Goal: Find specific page/section: Find specific page/section

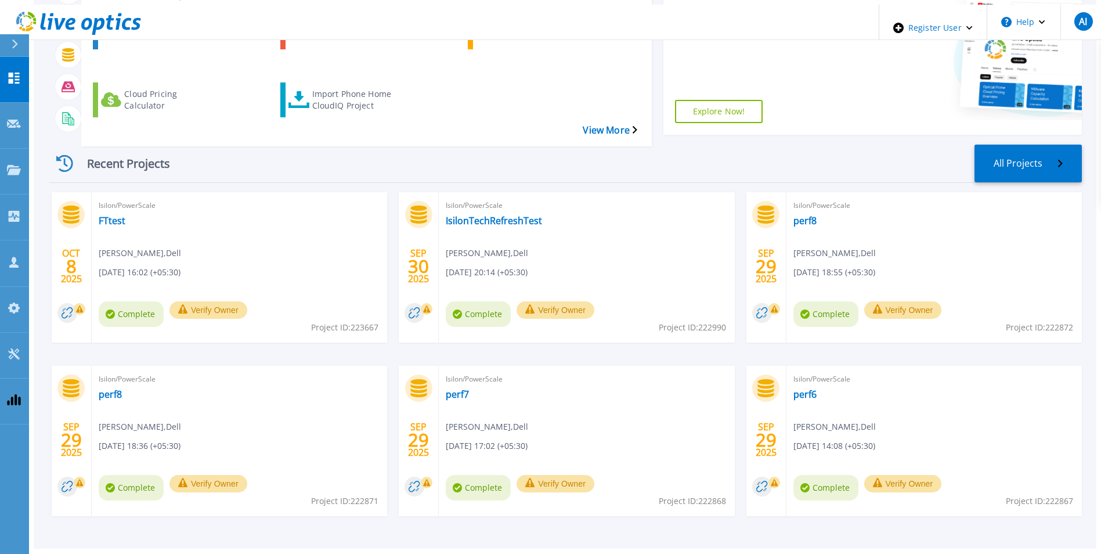
scroll to position [138, 0]
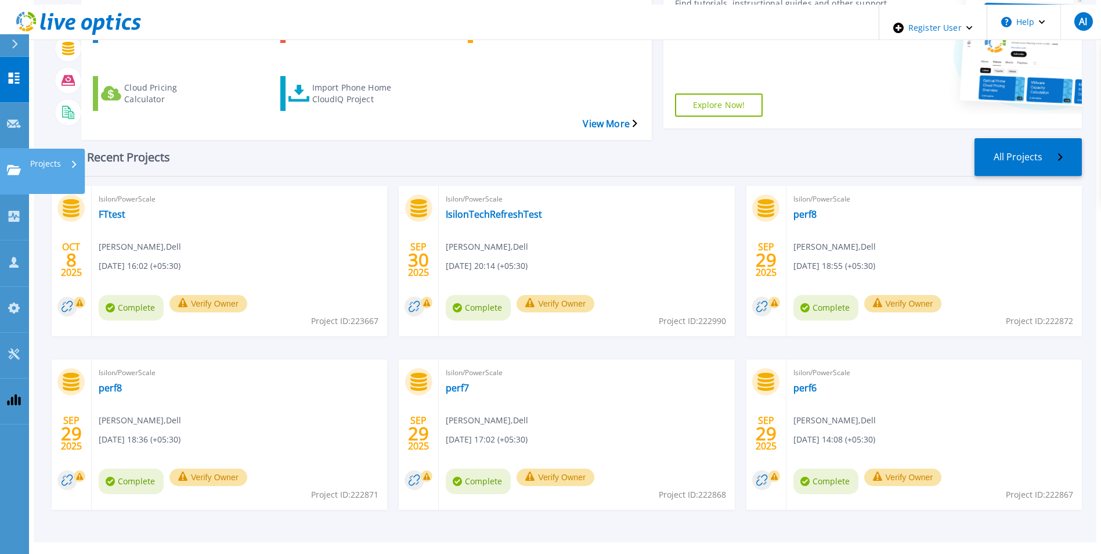
click at [21, 149] on link "Projects Projects" at bounding box center [14, 172] width 29 height 46
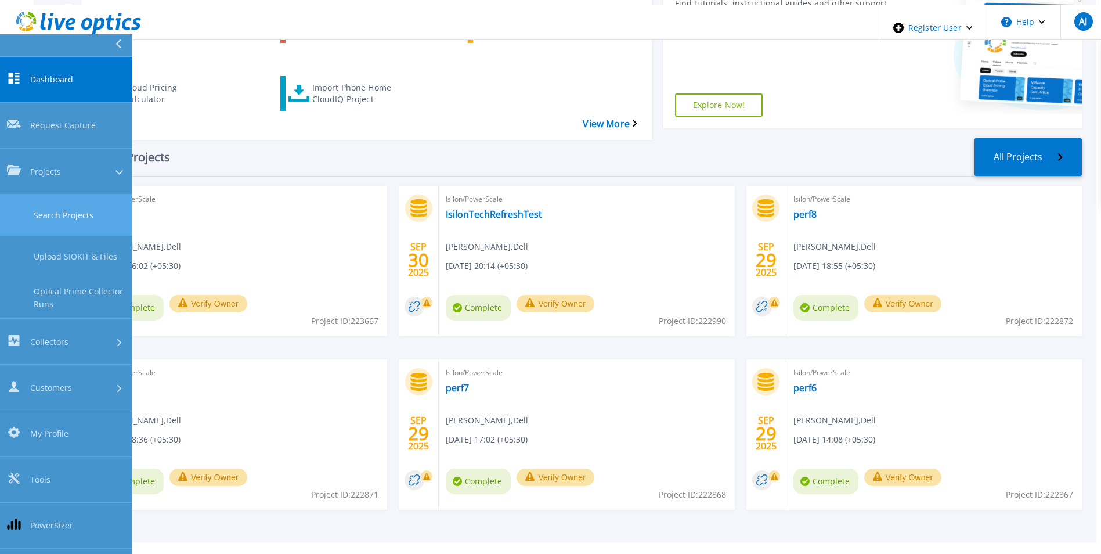
click at [109, 194] on link "Search Projects" at bounding box center [66, 214] width 132 height 41
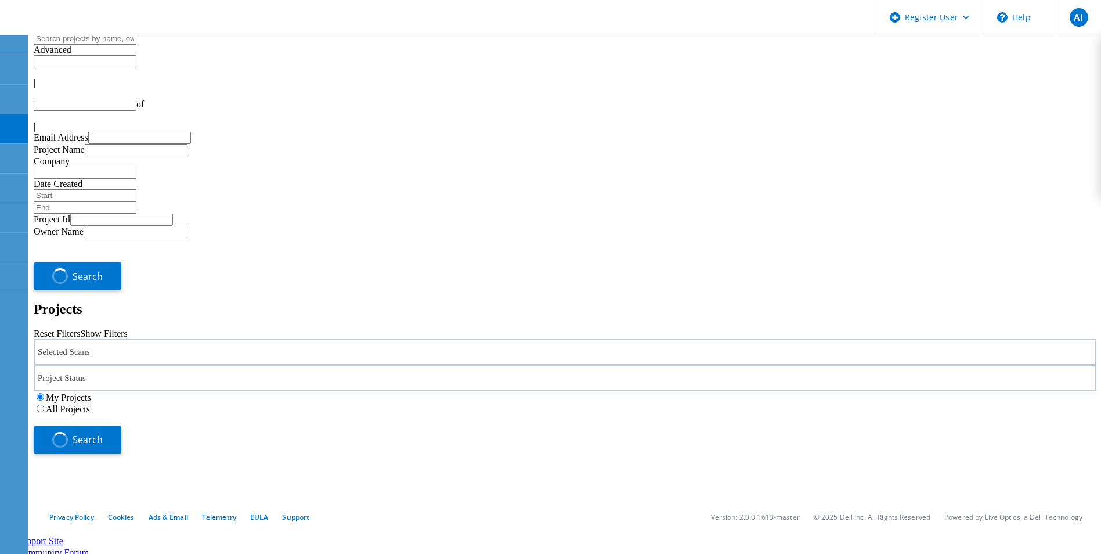
type input "1"
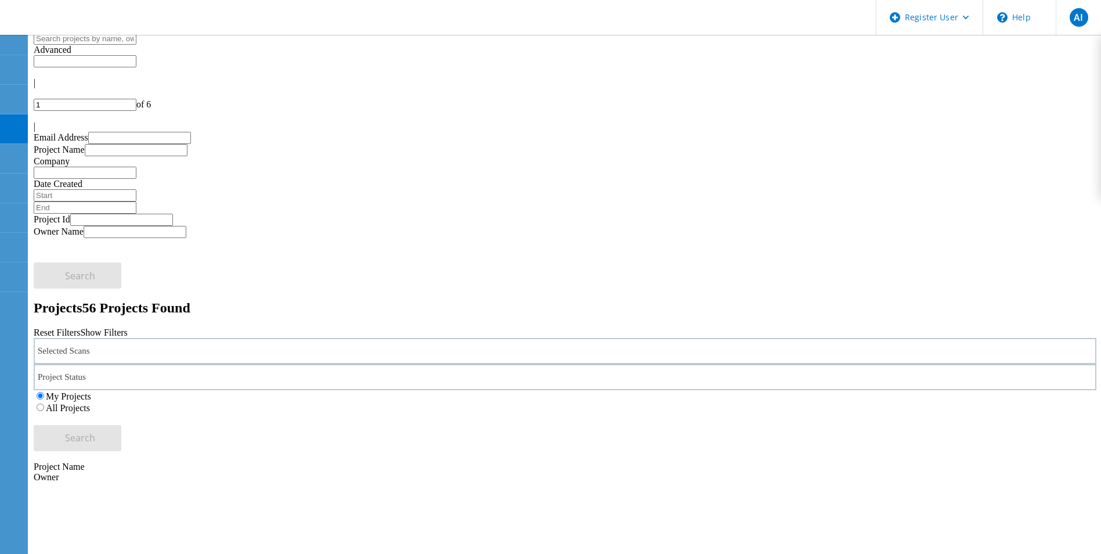
click at [136, 45] on input "text" at bounding box center [85, 39] width 103 height 12
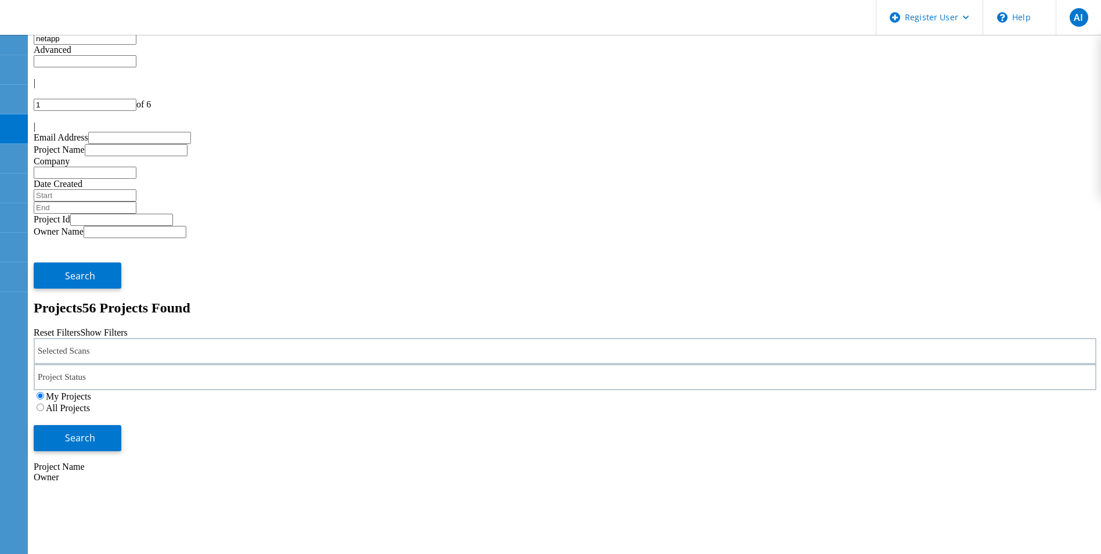
type input "netapp"
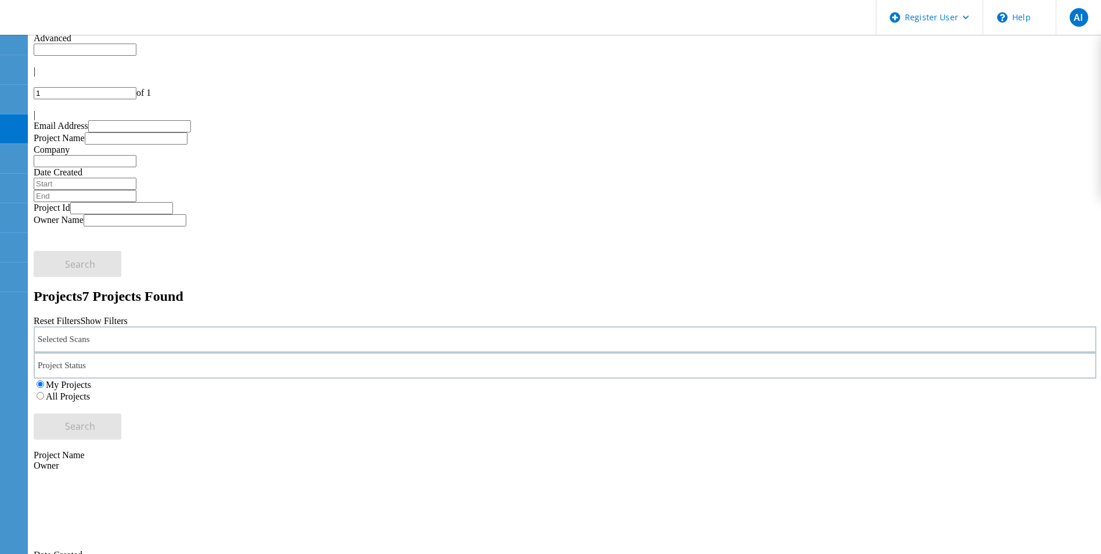
scroll to position [116, 0]
